Goal: Task Accomplishment & Management: Use online tool/utility

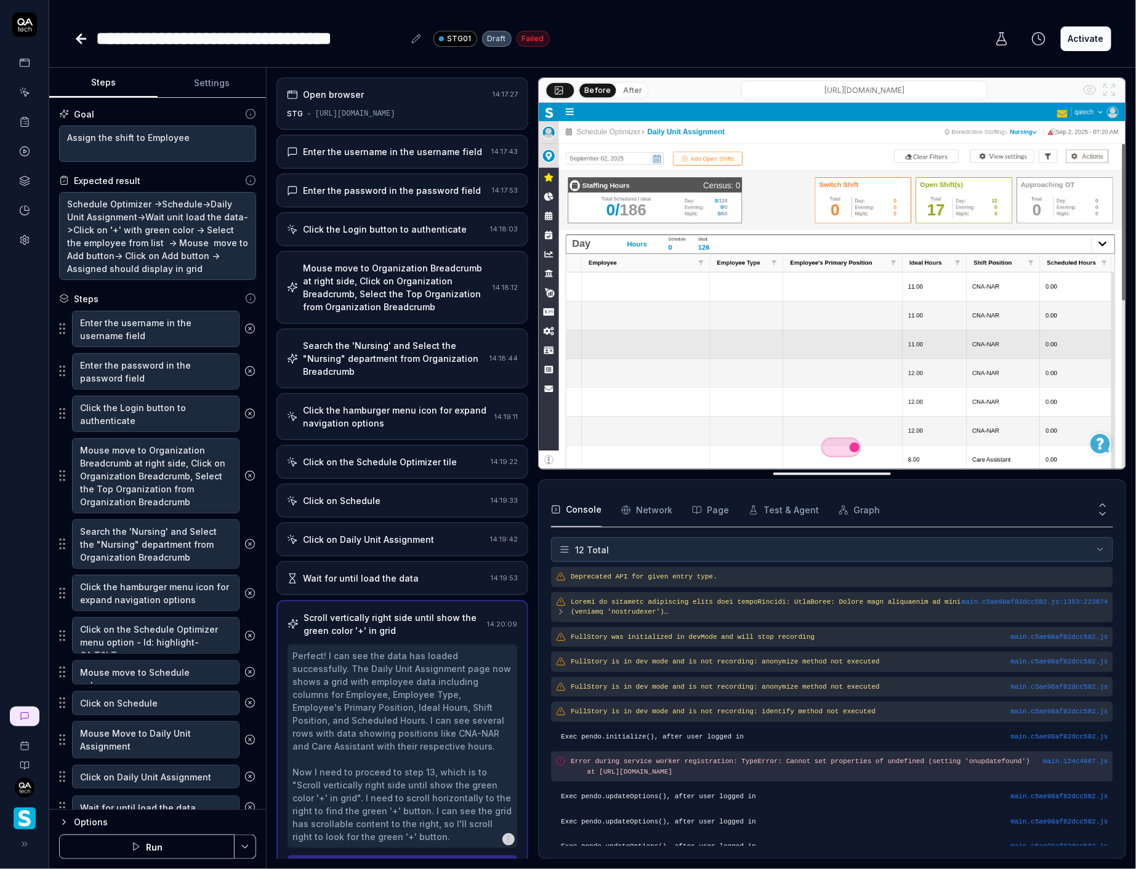
scroll to position [44, 0]
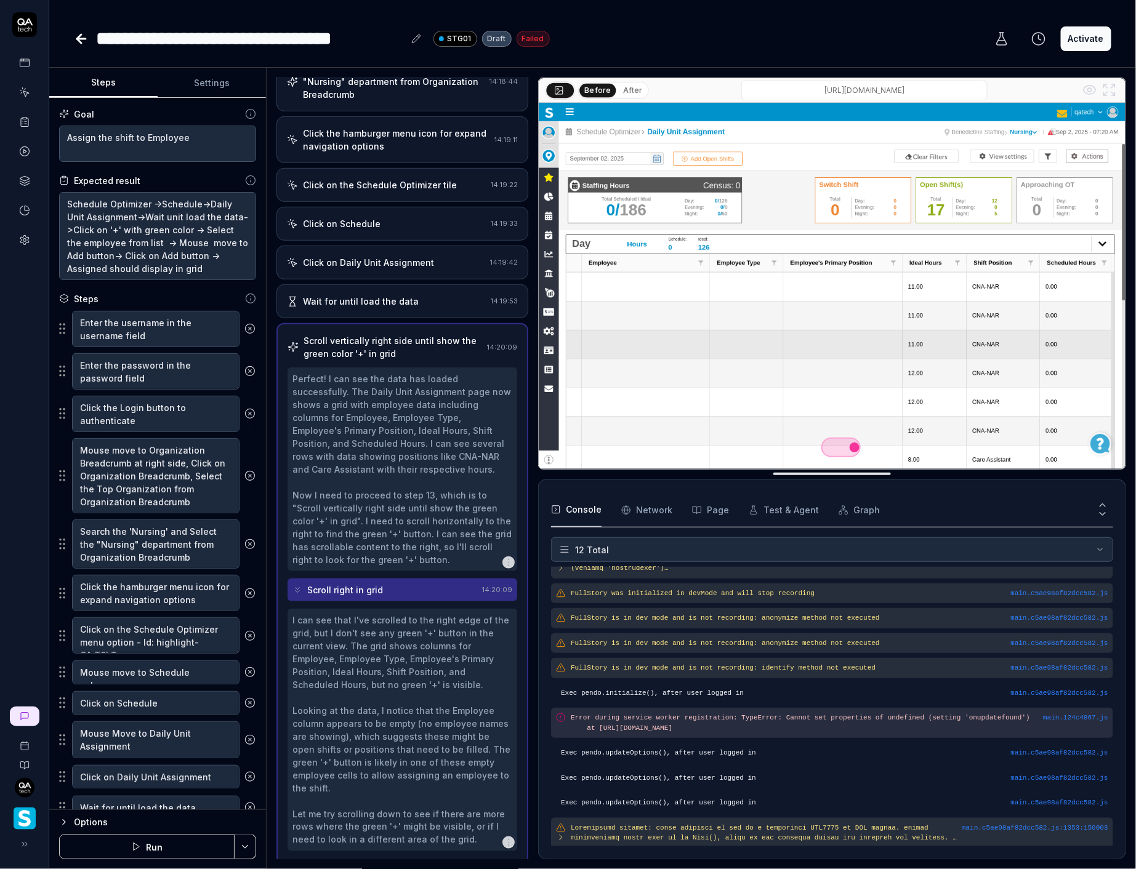
click at [26, 235] on icon at bounding box center [24, 240] width 11 height 11
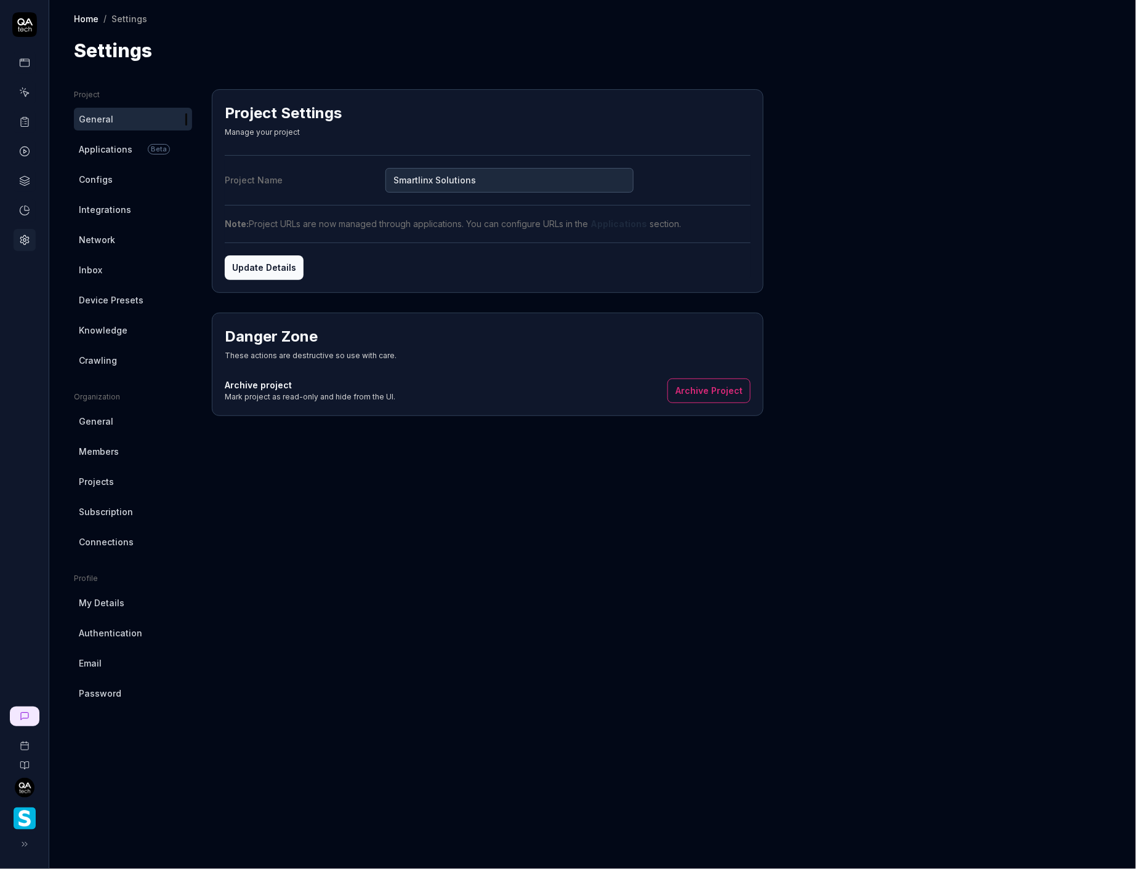
click at [120, 352] on link "Crawling" at bounding box center [133, 360] width 118 height 23
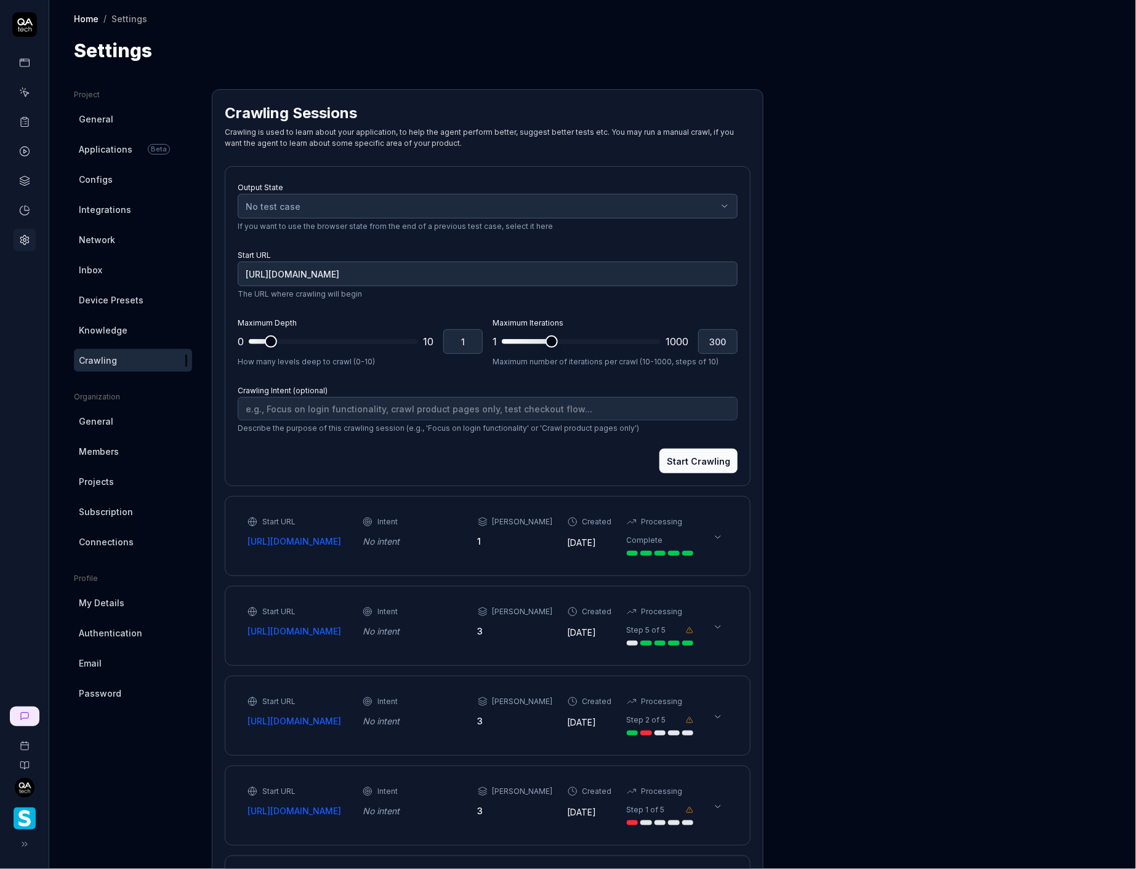
type textarea "*"
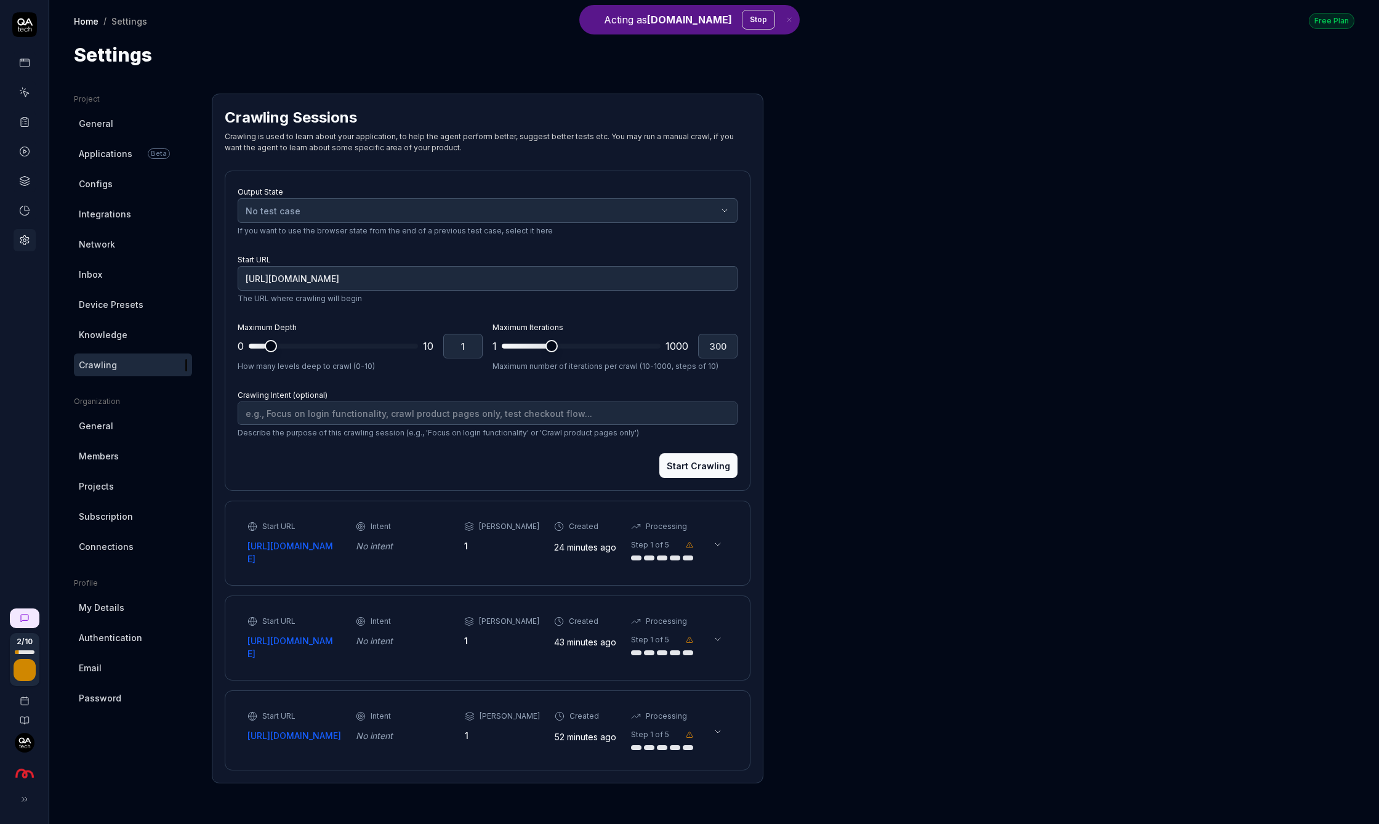
click at [315, 542] on link "http://vault.staging.sambla.se/" at bounding box center [294, 552] width 94 height 26
click at [281, 280] on input "https://vault.staging.sambla.se/" at bounding box center [488, 278] width 500 height 25
click at [412, 716] on div "Intent" at bounding box center [403, 715] width 94 height 11
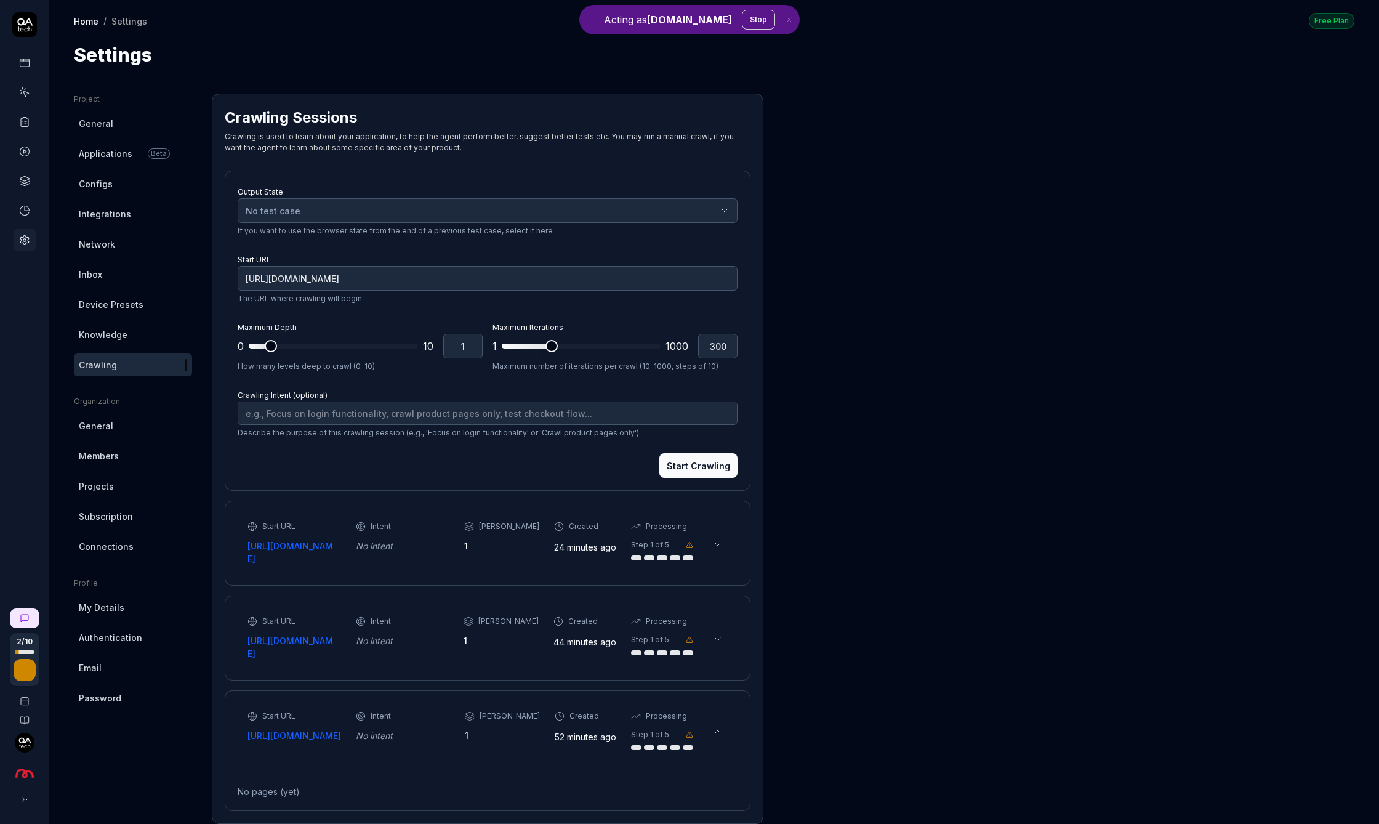
scroll to position [26, 0]
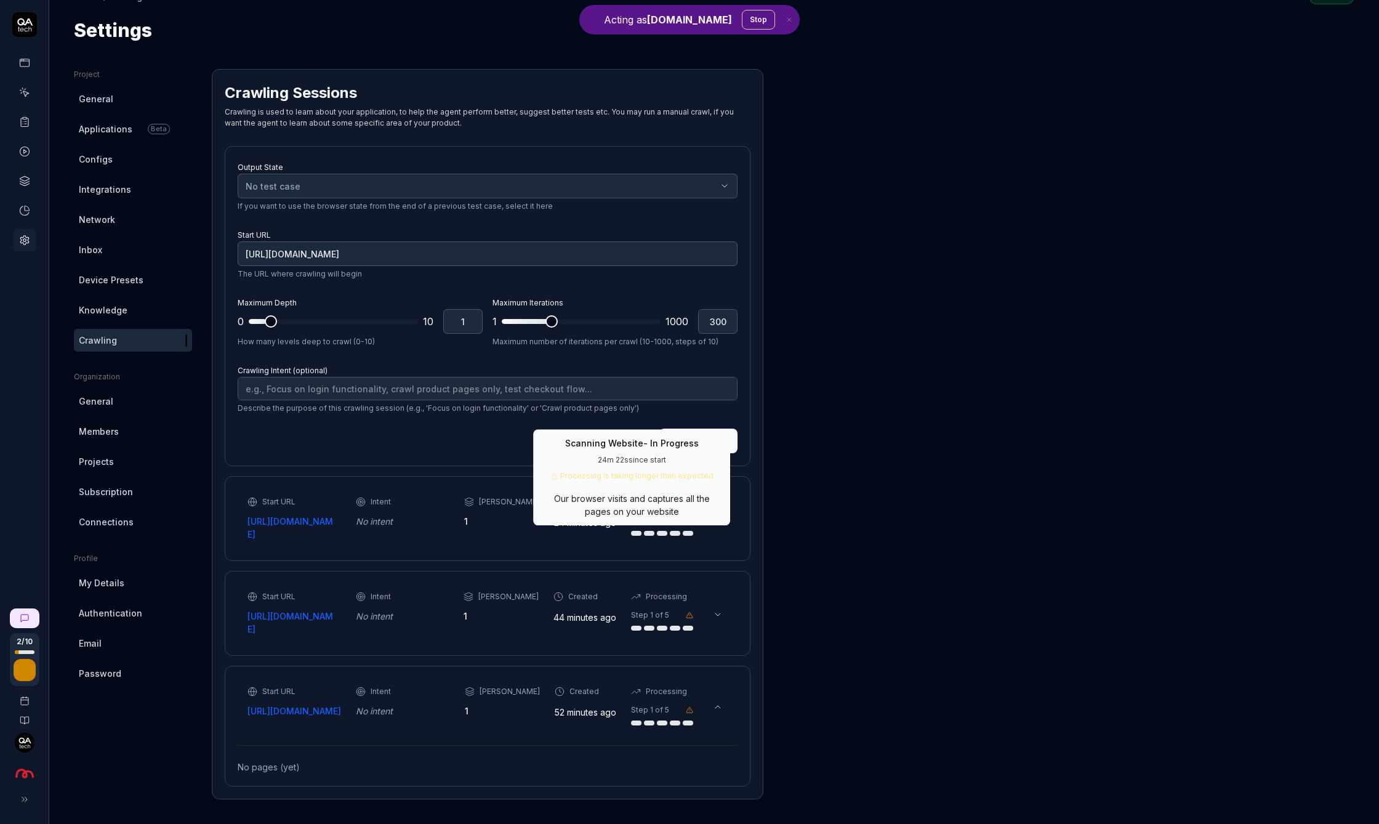
click at [631, 531] on div at bounding box center [636, 533] width 10 height 5
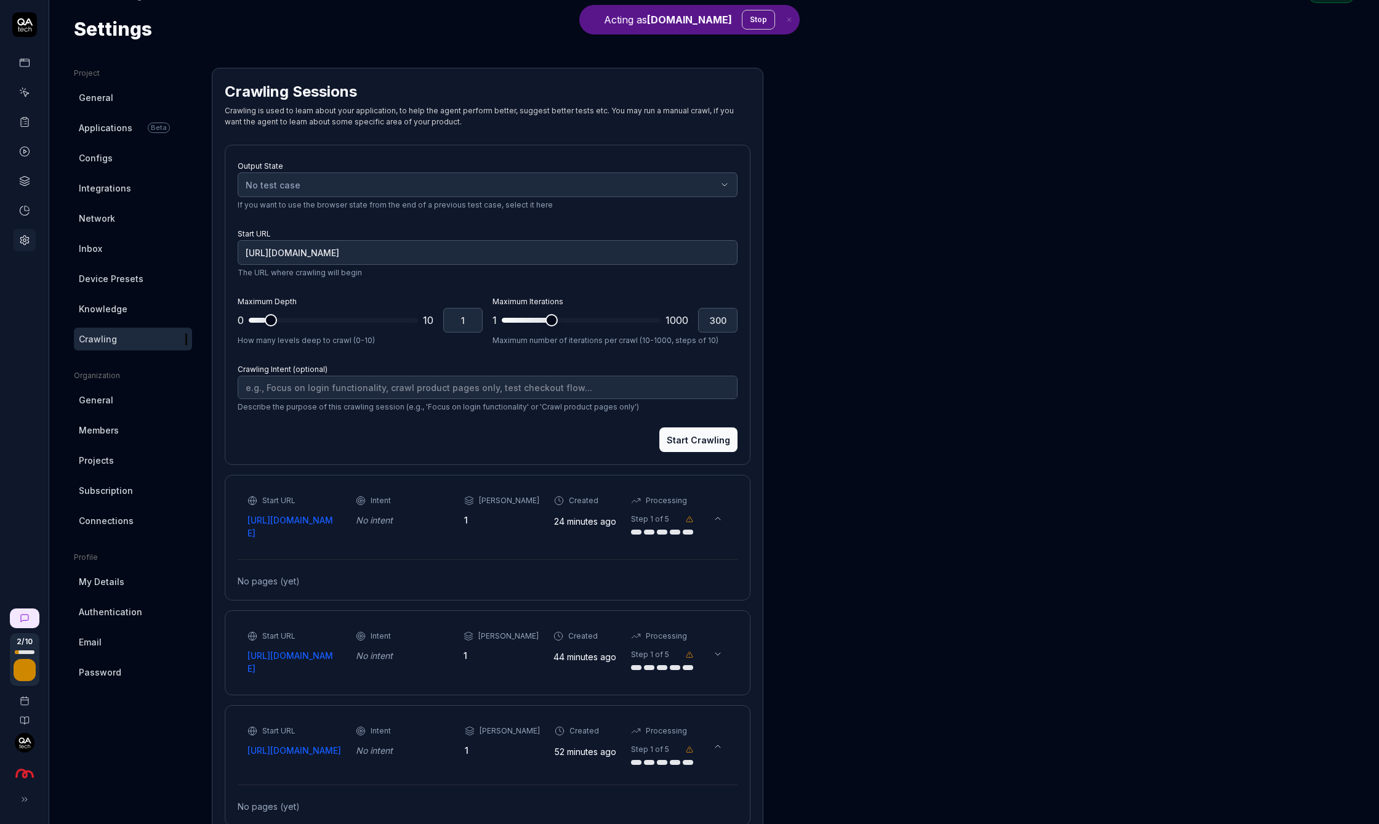
click at [631, 530] on div at bounding box center [636, 531] width 10 height 5
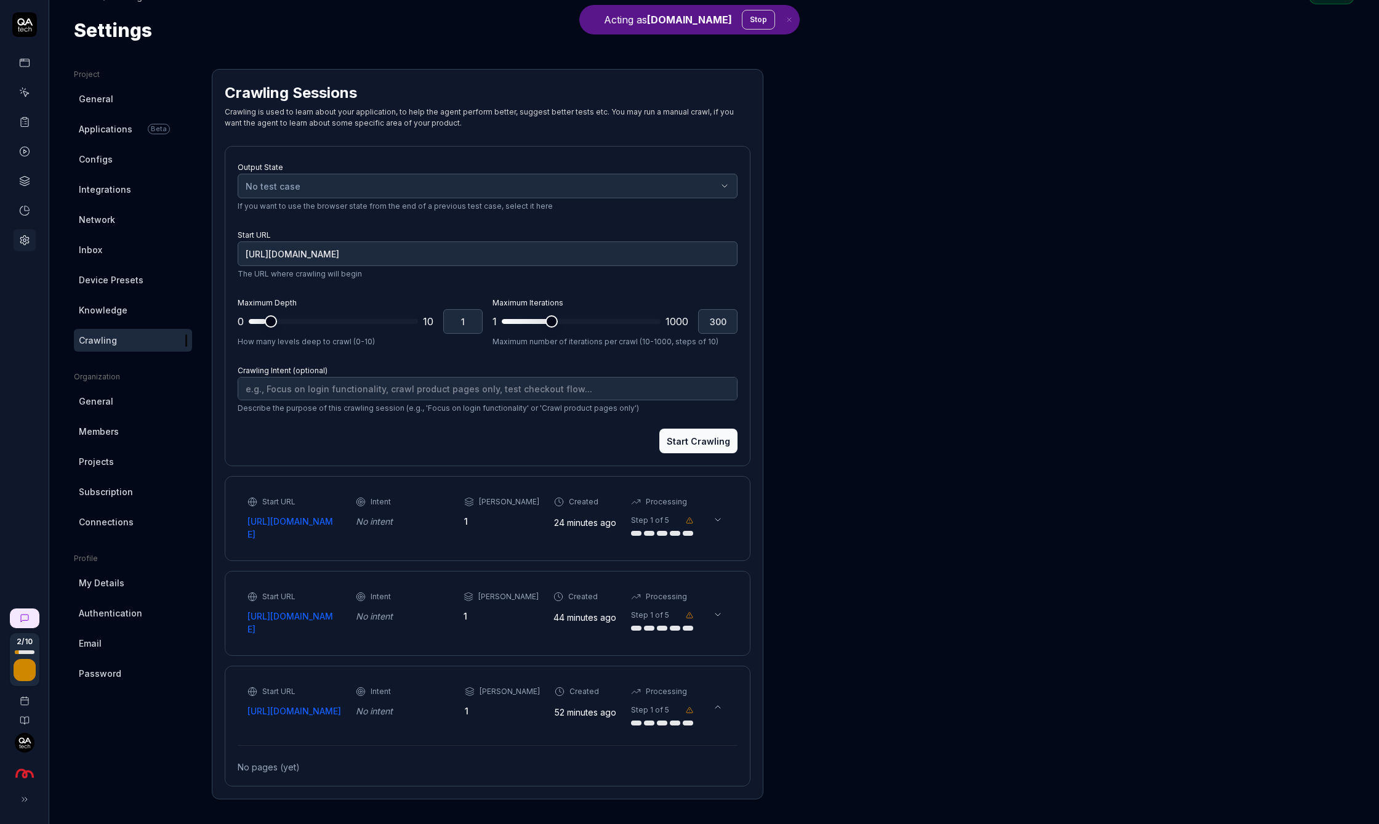
click at [631, 531] on div at bounding box center [636, 533] width 10 height 5
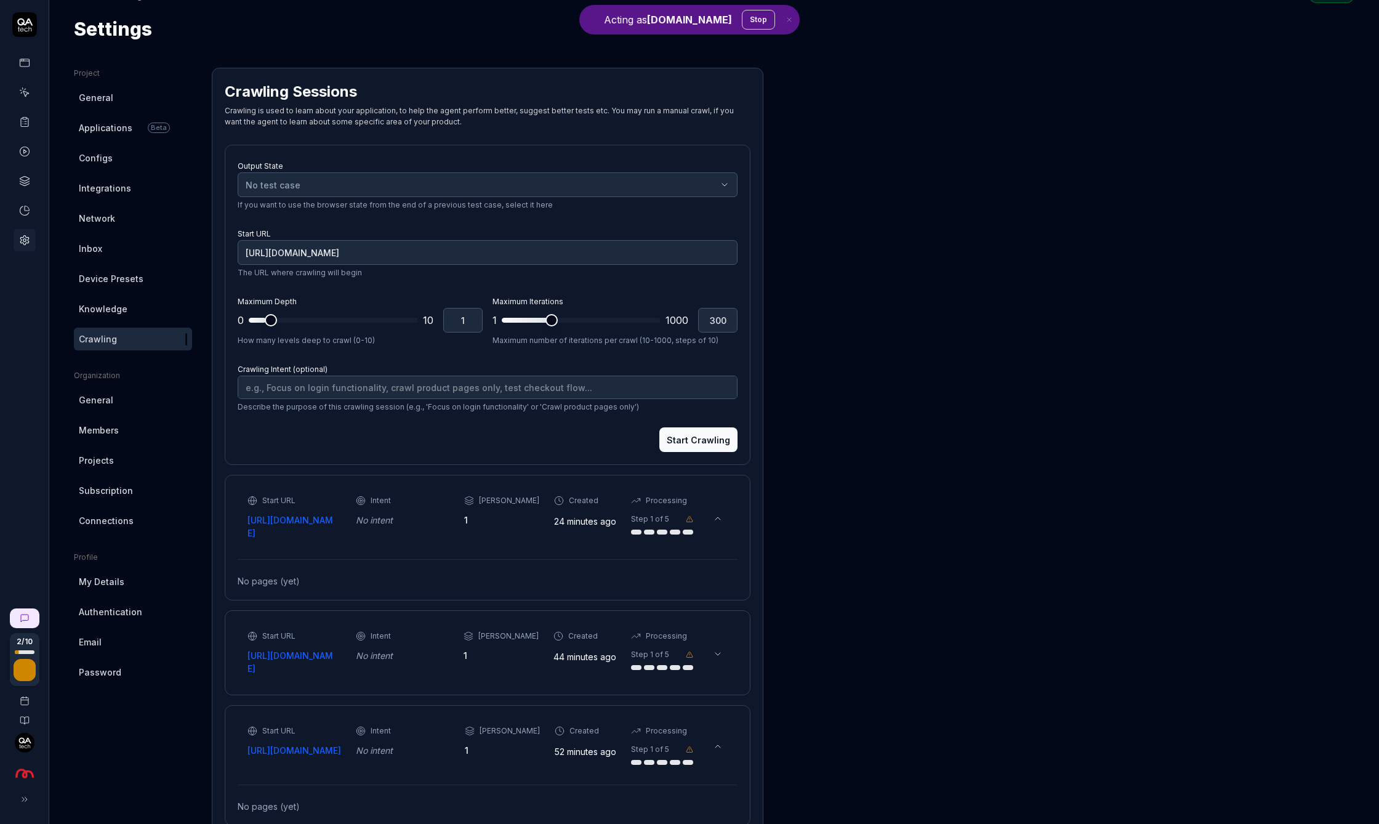
click at [329, 517] on link "http://vault.staging.sambla.se/" at bounding box center [294, 526] width 94 height 26
type textarea "*"
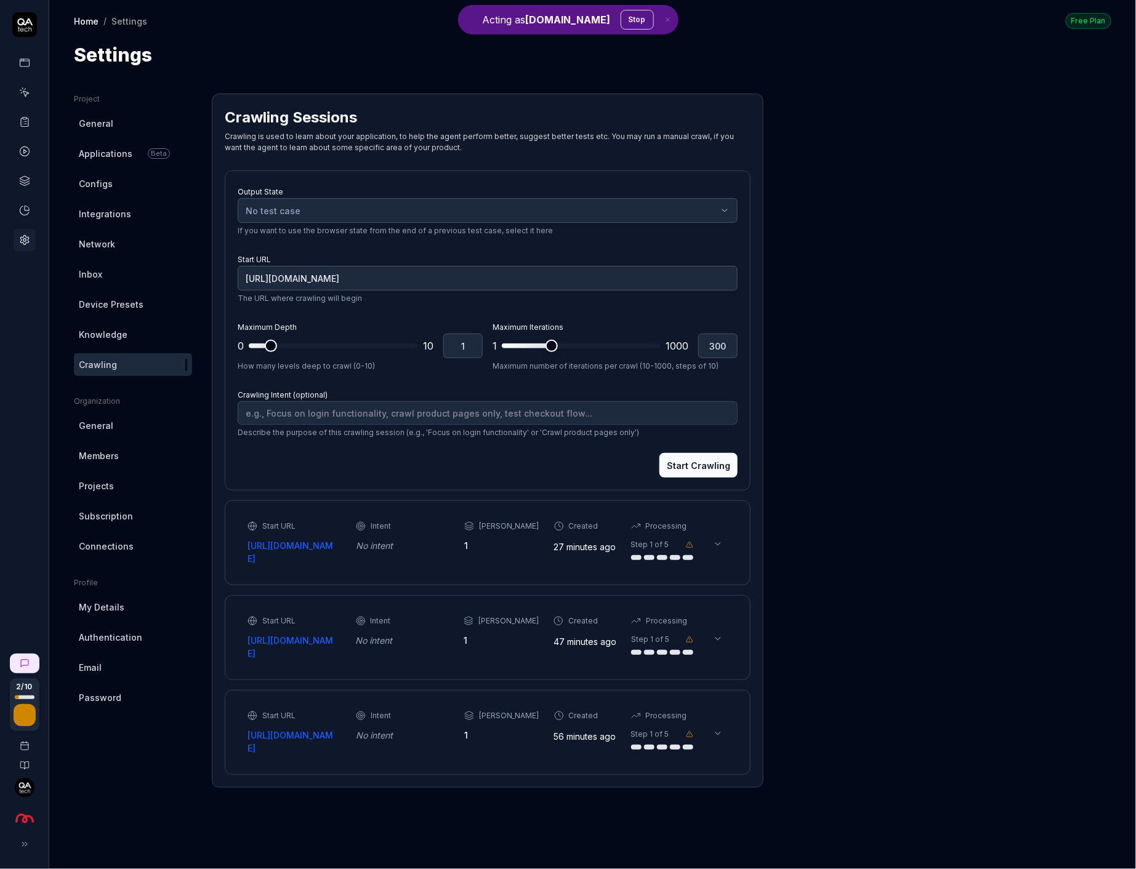
click at [357, 294] on p "The URL where crawling will begin" at bounding box center [488, 298] width 500 height 11
click at [360, 285] on input "https://vault.staging.sambla.se/" at bounding box center [488, 278] width 500 height 25
type textarea "*"
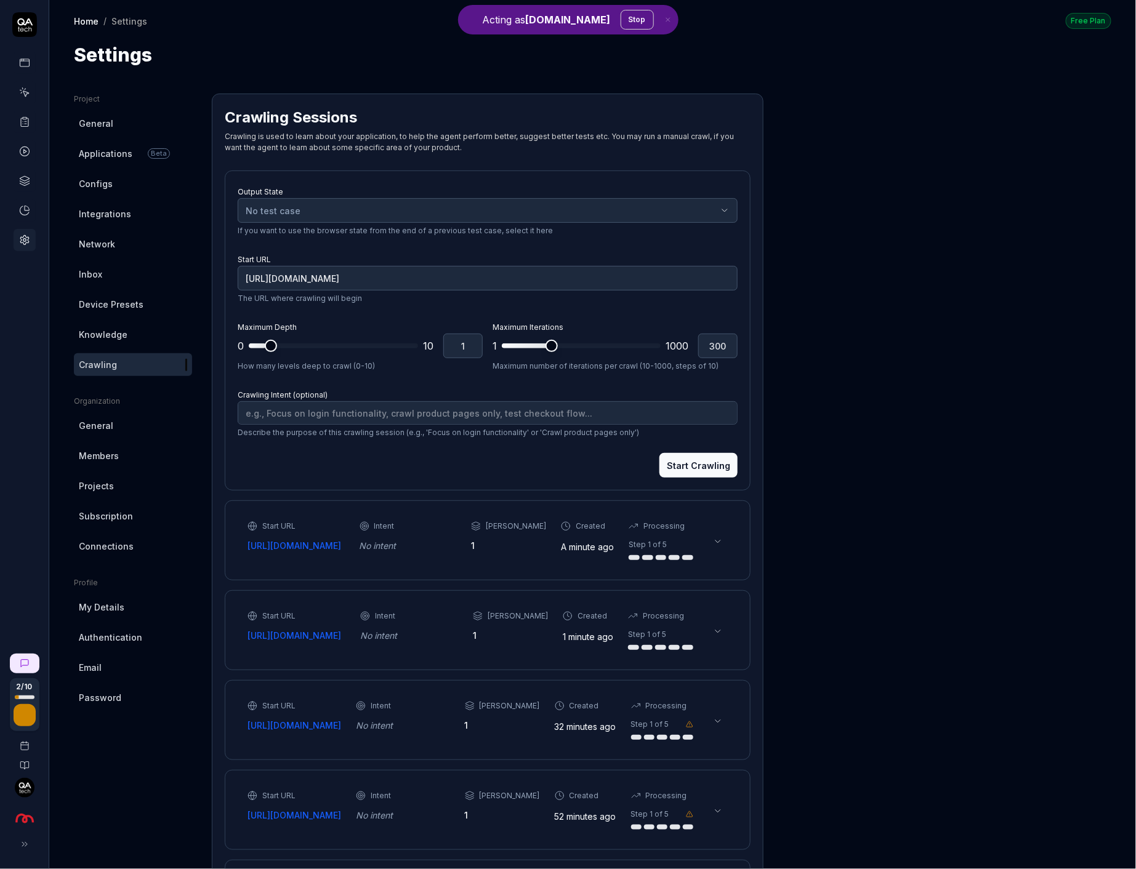
type input "https://www.vault.staging.sambla.se/"
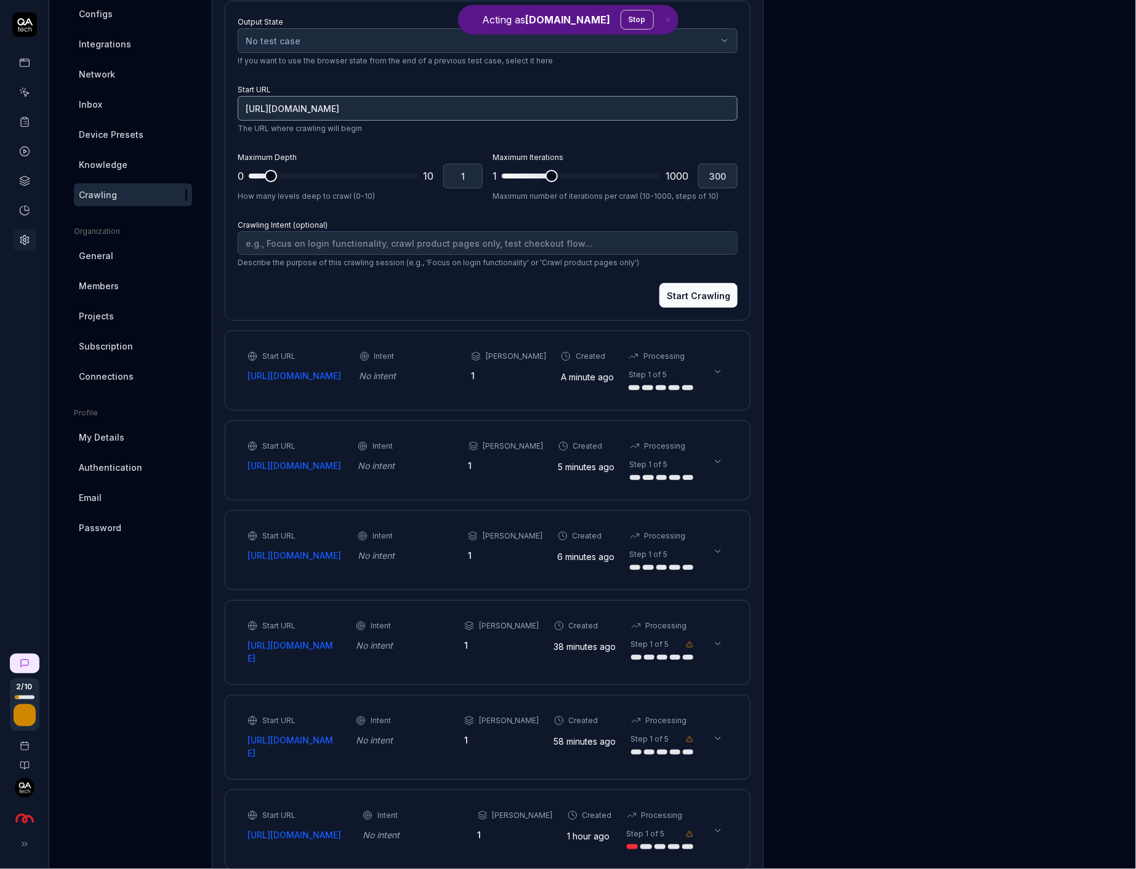
scroll to position [222, 0]
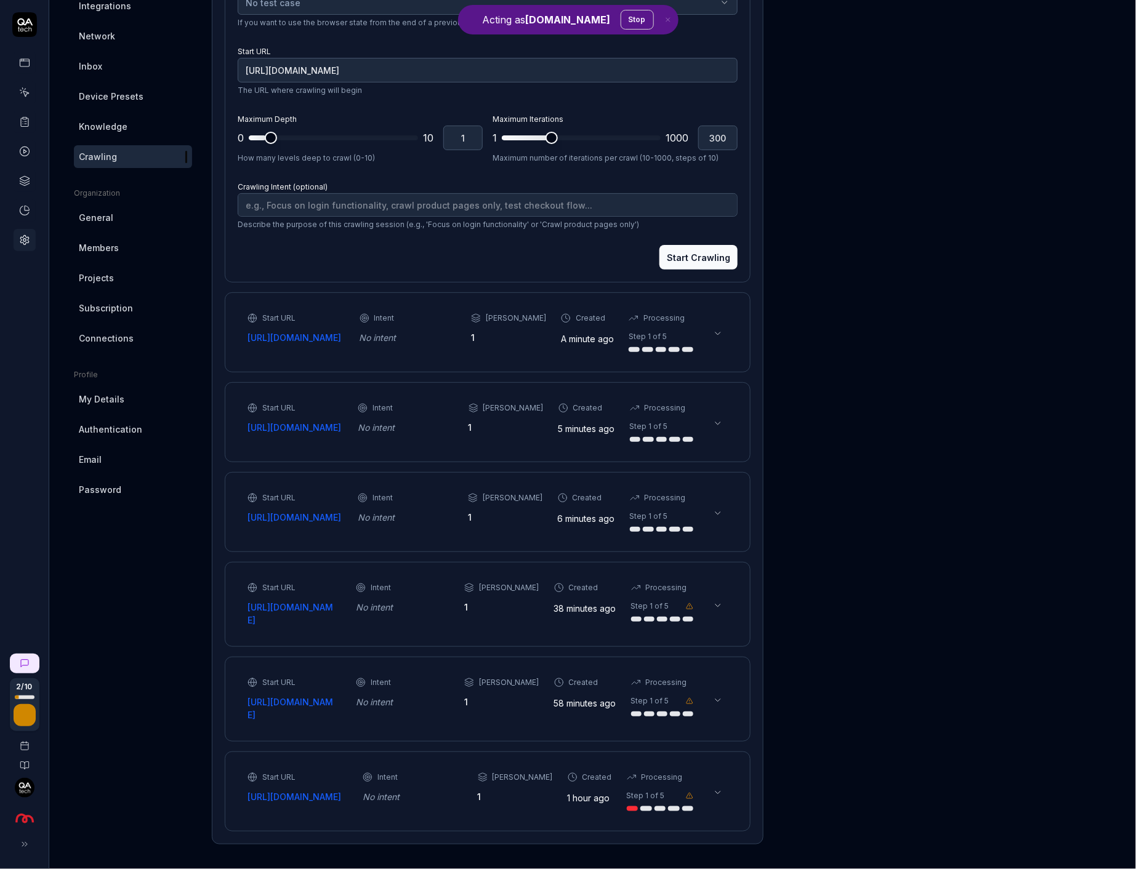
click at [421, 336] on div "Start URL https://www.vault.staging.sambla.se/ Intent No intent Max Depth 1 Cre…" at bounding box center [470, 332] width 446 height 39
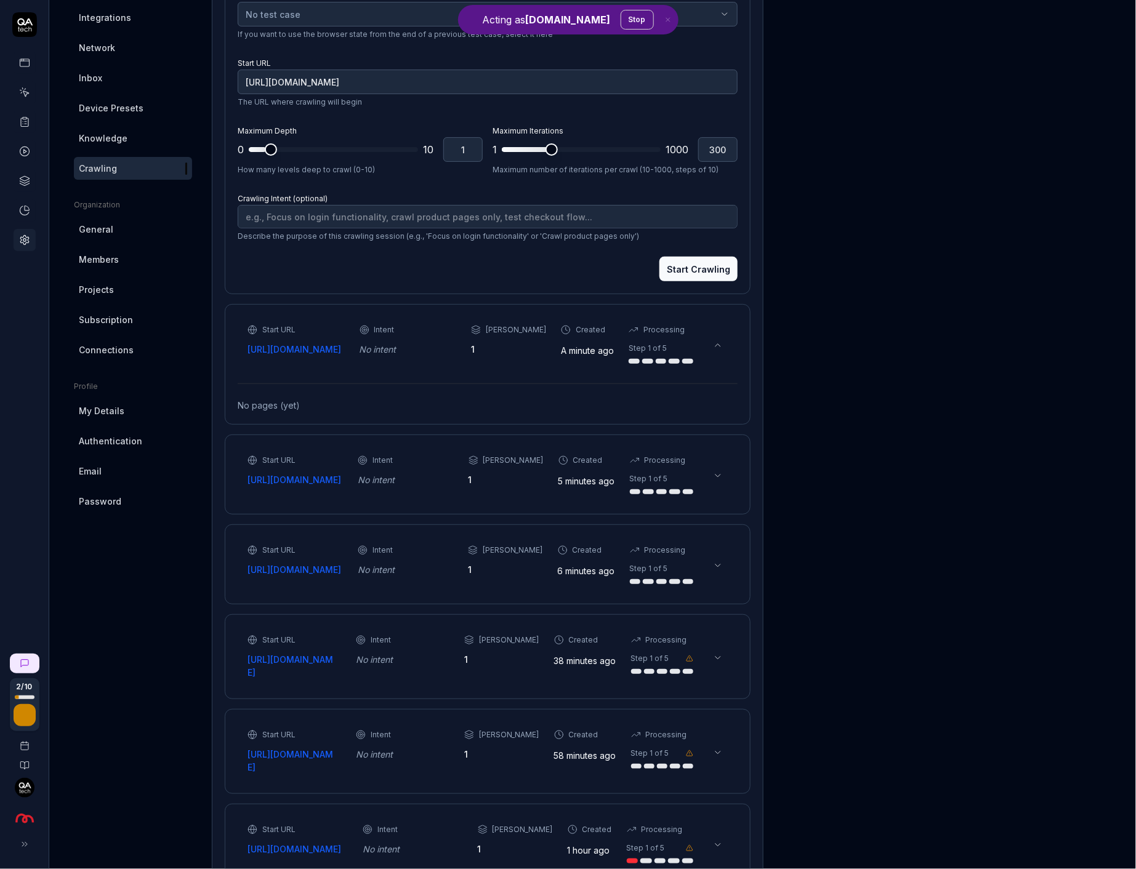
scroll to position [190, 0]
